Goal: Check status: Check status

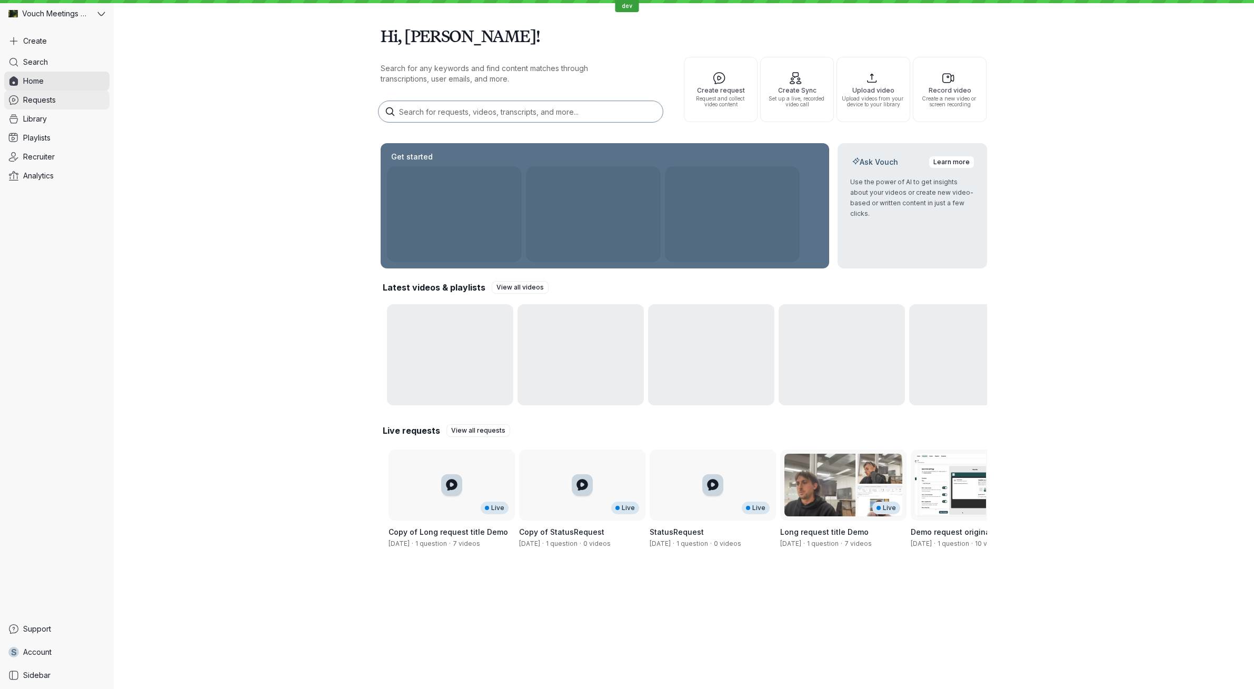
click at [70, 98] on link "Requests" at bounding box center [56, 100] width 105 height 19
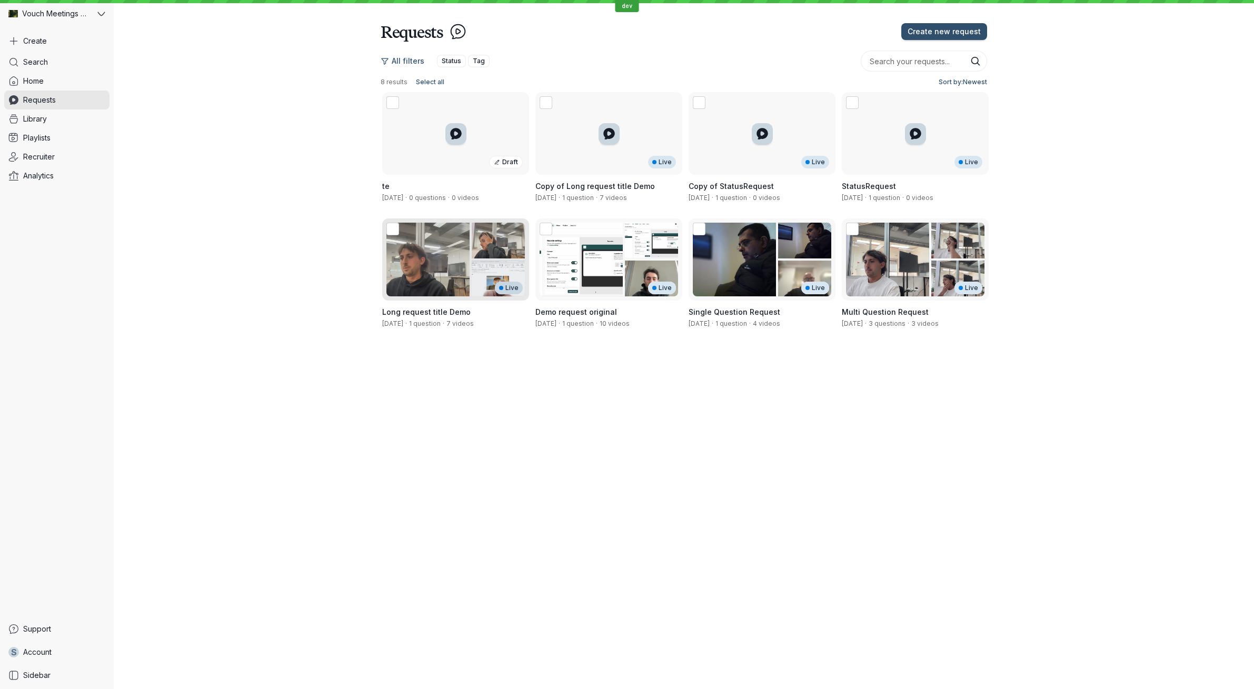
click at [417, 265] on div "Live" at bounding box center [455, 260] width 147 height 83
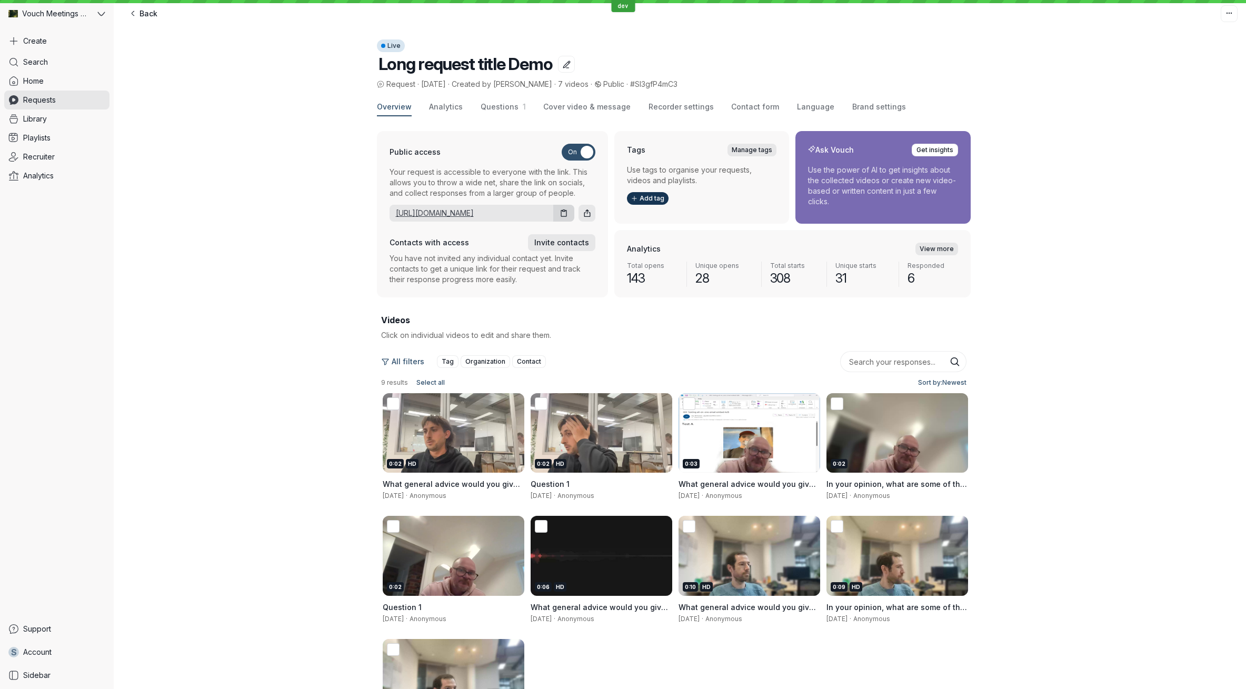
click at [482, 215] on link "[URL][DOMAIN_NAME]" at bounding box center [470, 213] width 160 height 11
